Goal: Information Seeking & Learning: Learn about a topic

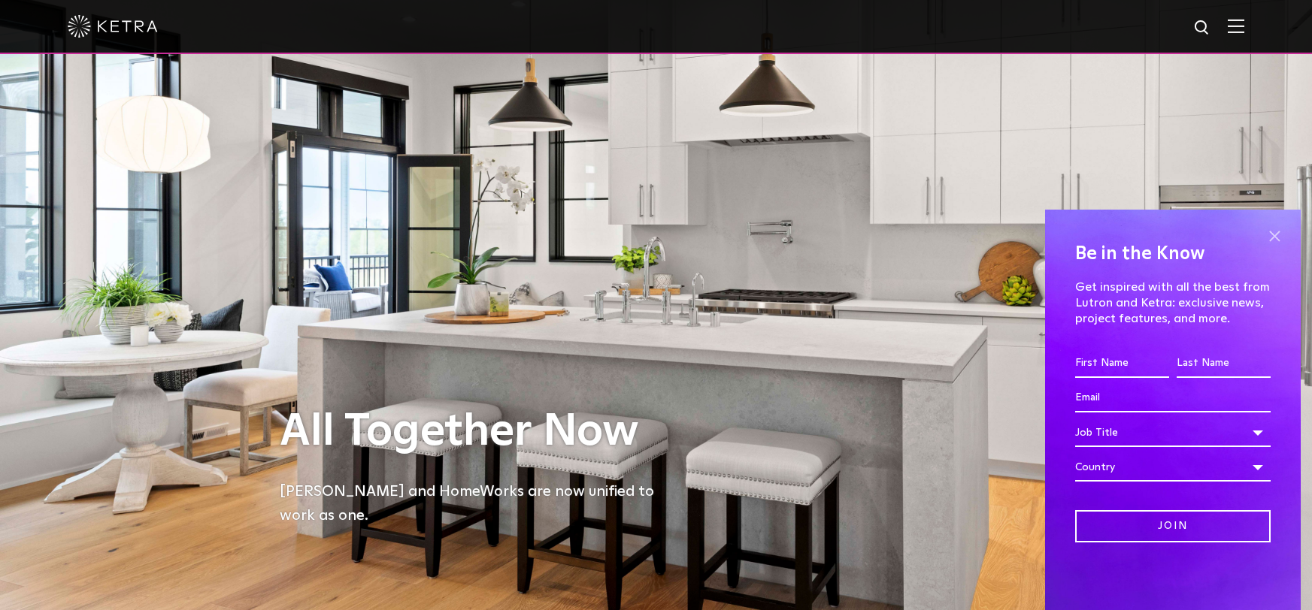
click at [1275, 232] on span at bounding box center [1274, 236] width 23 height 23
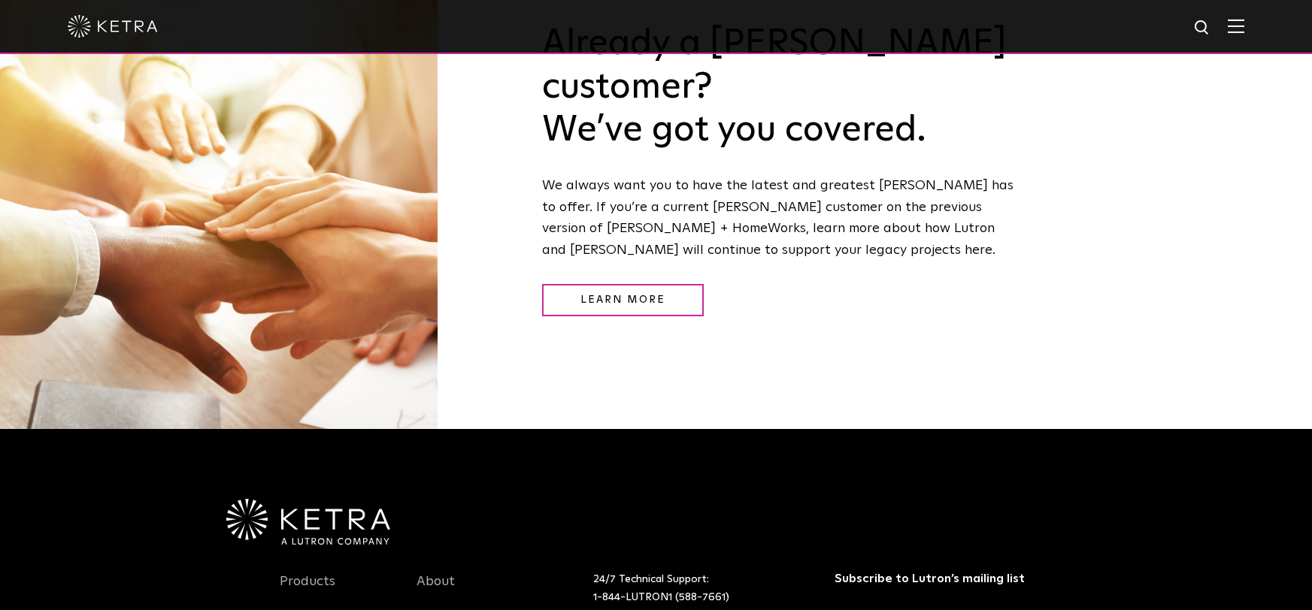
scroll to position [1831, 0]
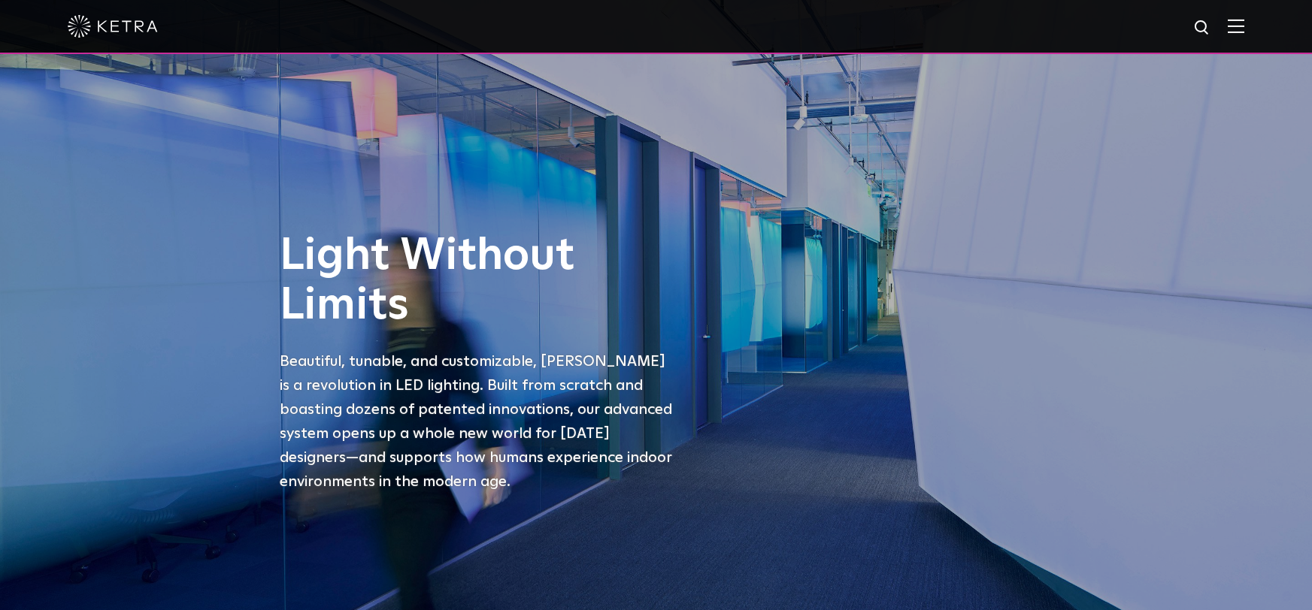
click at [1245, 28] on div at bounding box center [656, 27] width 1312 height 54
click at [1240, 26] on img at bounding box center [1236, 26] width 17 height 14
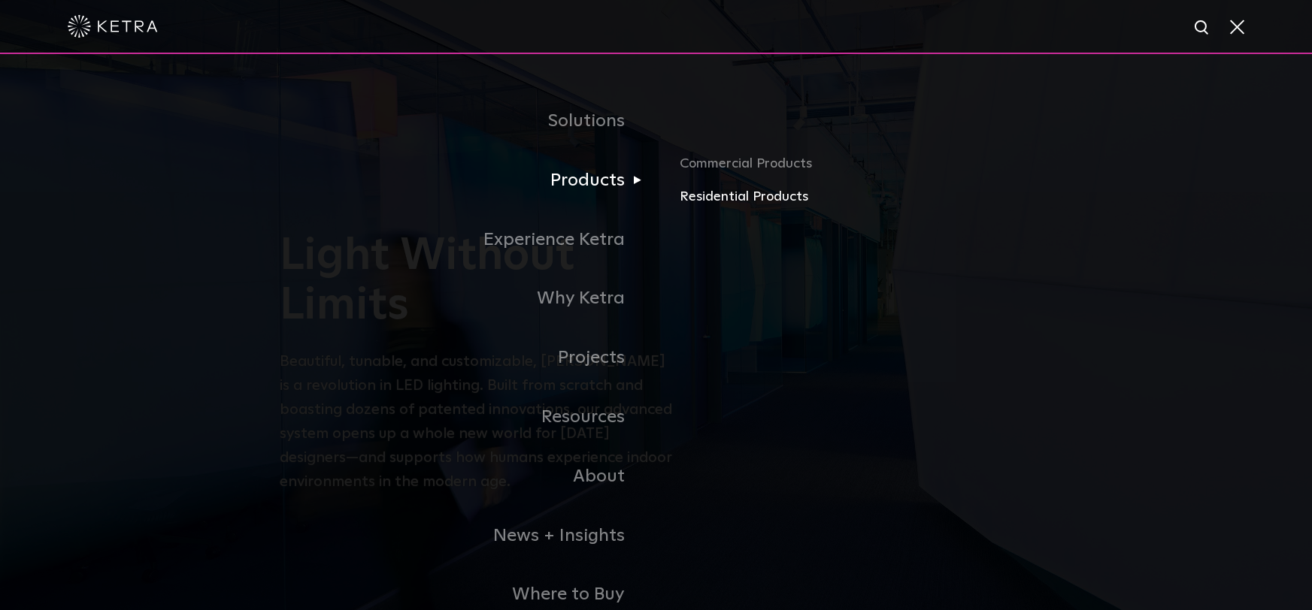
click at [718, 193] on link "Residential Products" at bounding box center [856, 197] width 352 height 22
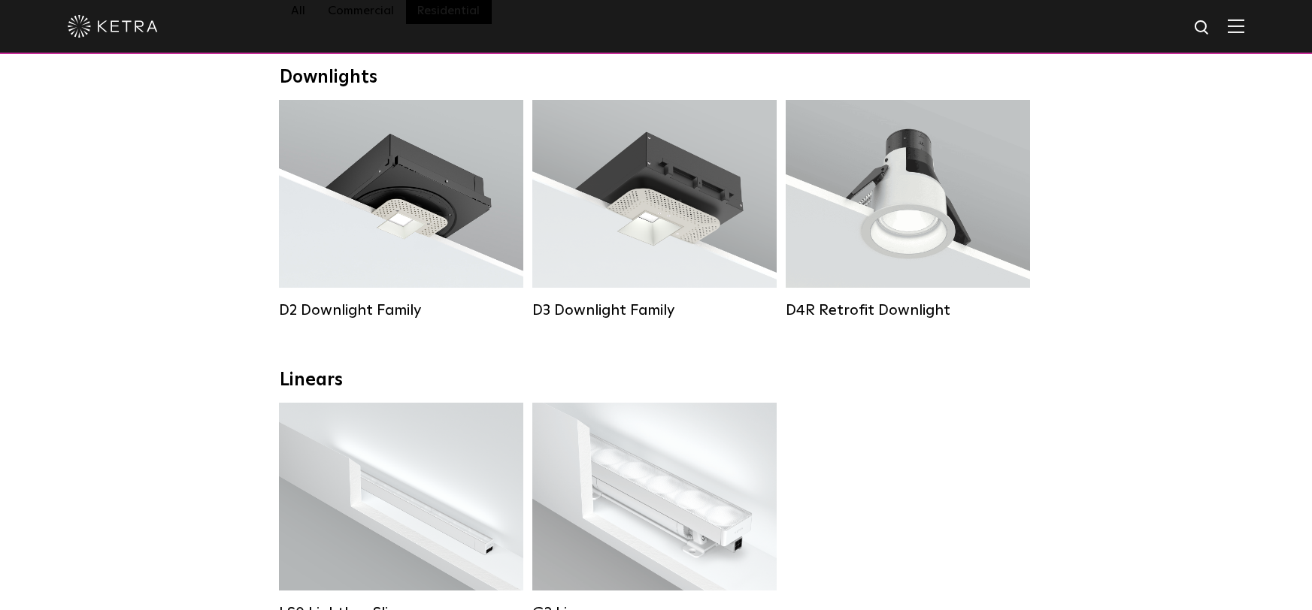
scroll to position [234, 0]
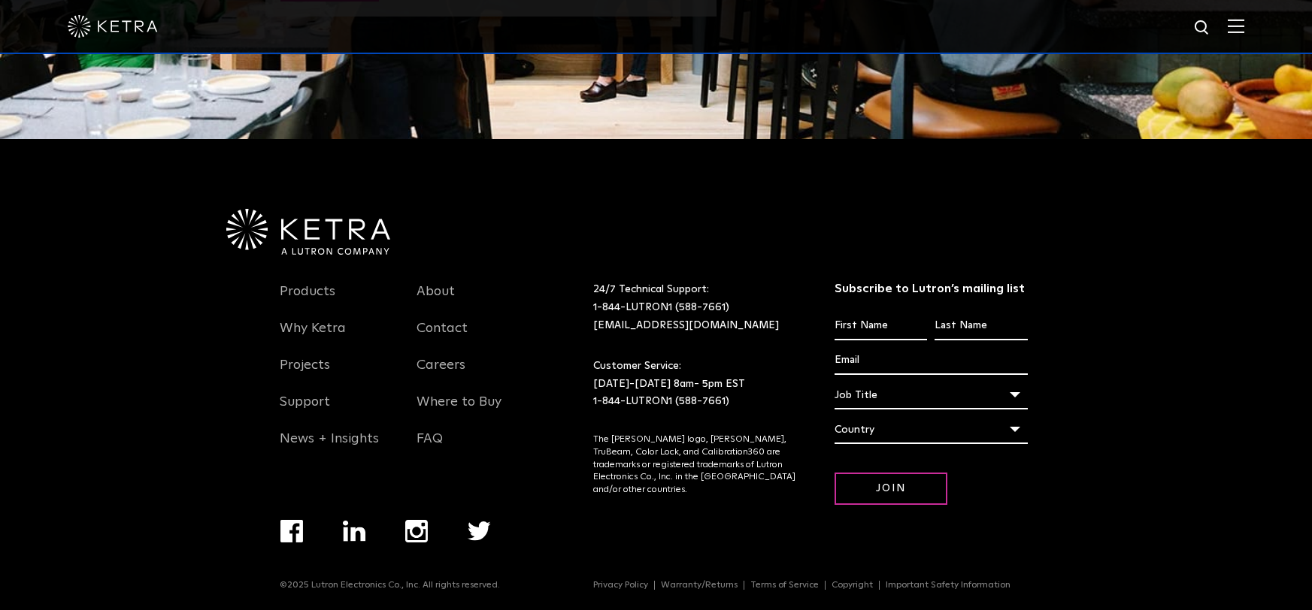
scroll to position [3223, 0]
